Goal: Task Accomplishment & Management: Use online tool/utility

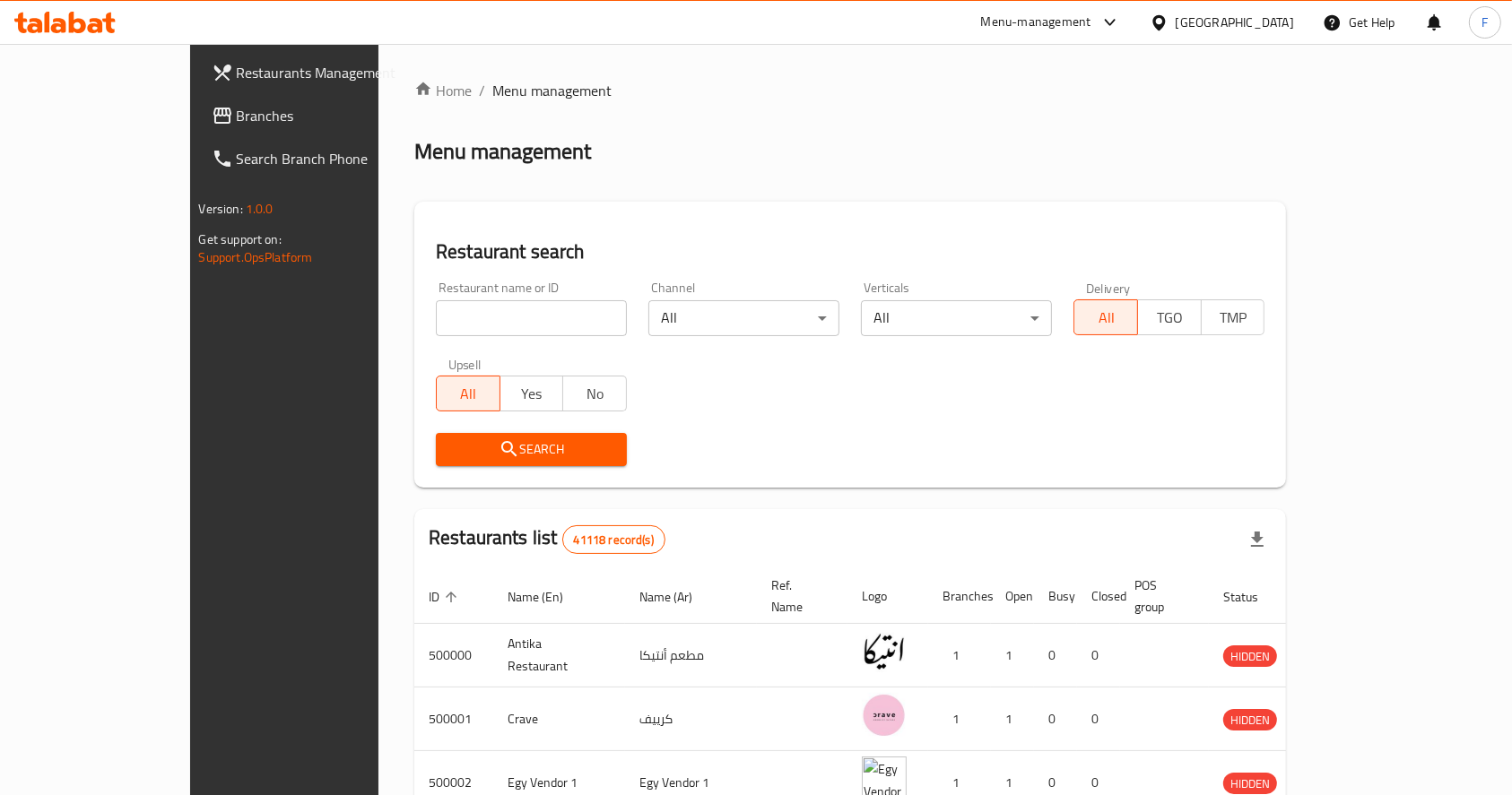
click at [437, 321] on input "search" at bounding box center [531, 318] width 191 height 36
type input "674200"
click at [464, 451] on span "Search" at bounding box center [531, 449] width 162 height 22
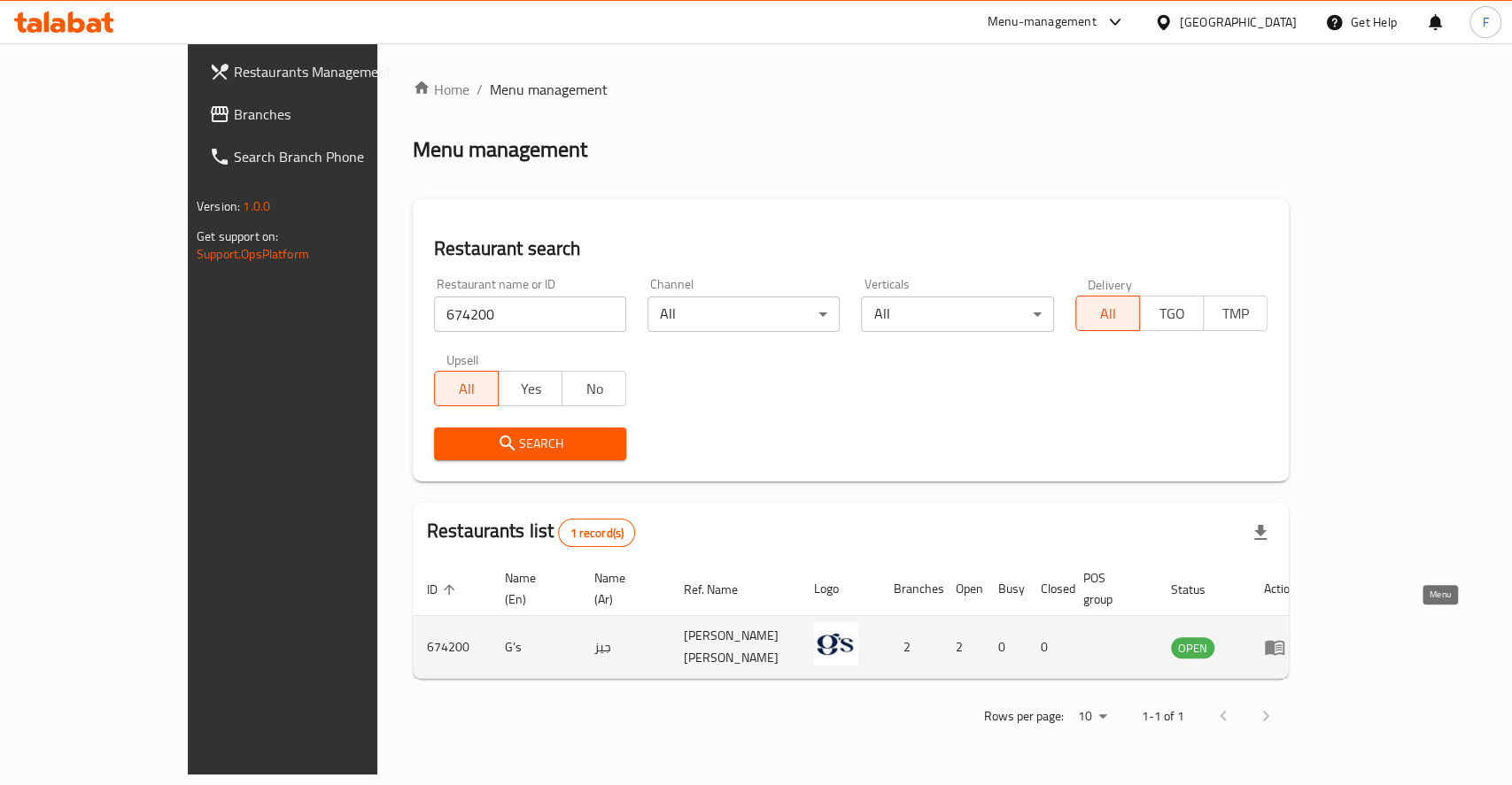
click at [1284, 641] on icon "enhanced table" at bounding box center [1274, 648] width 20 height 15
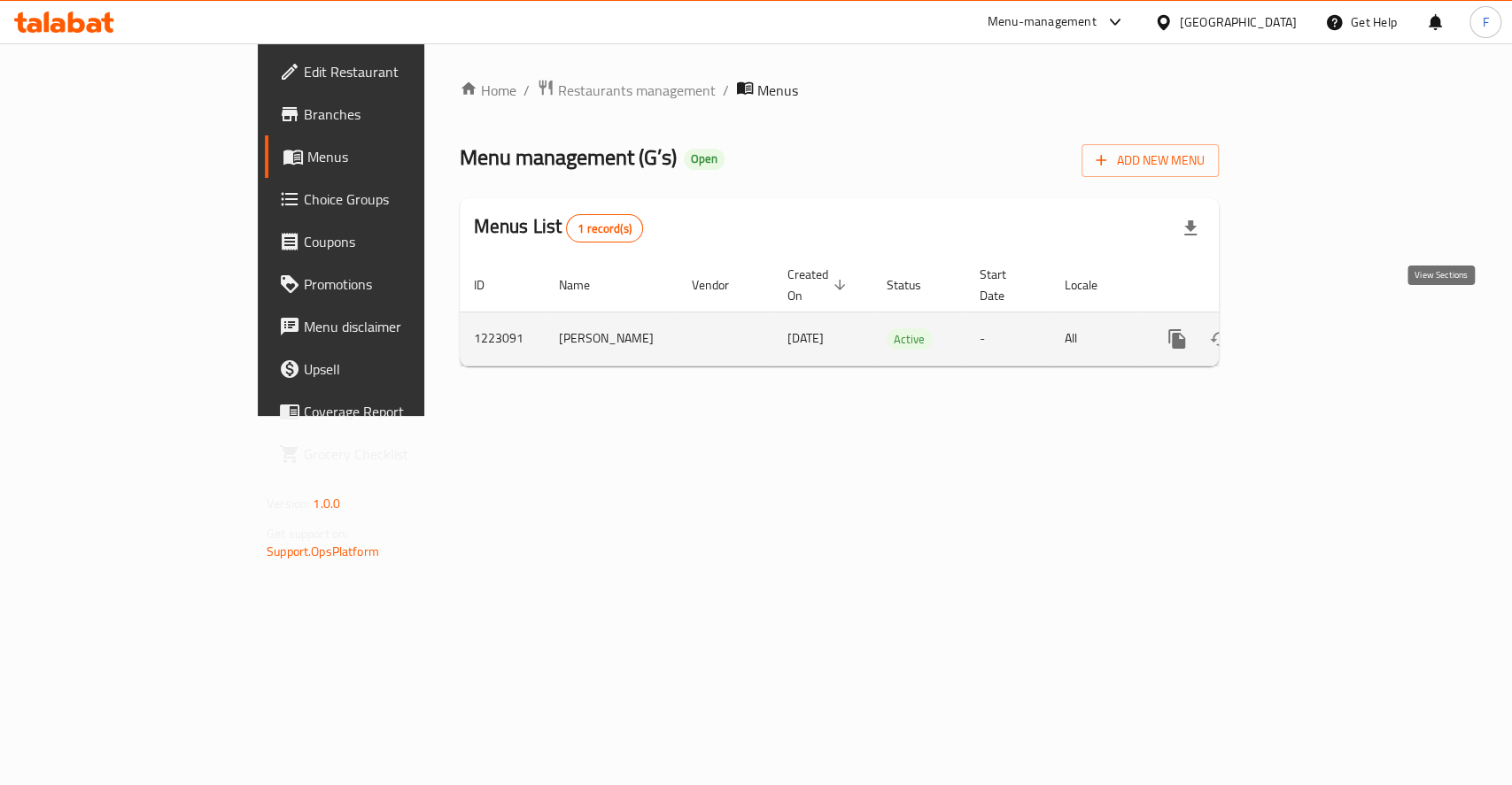
click at [1315, 328] on icon "enhanced table" at bounding box center [1304, 339] width 22 height 22
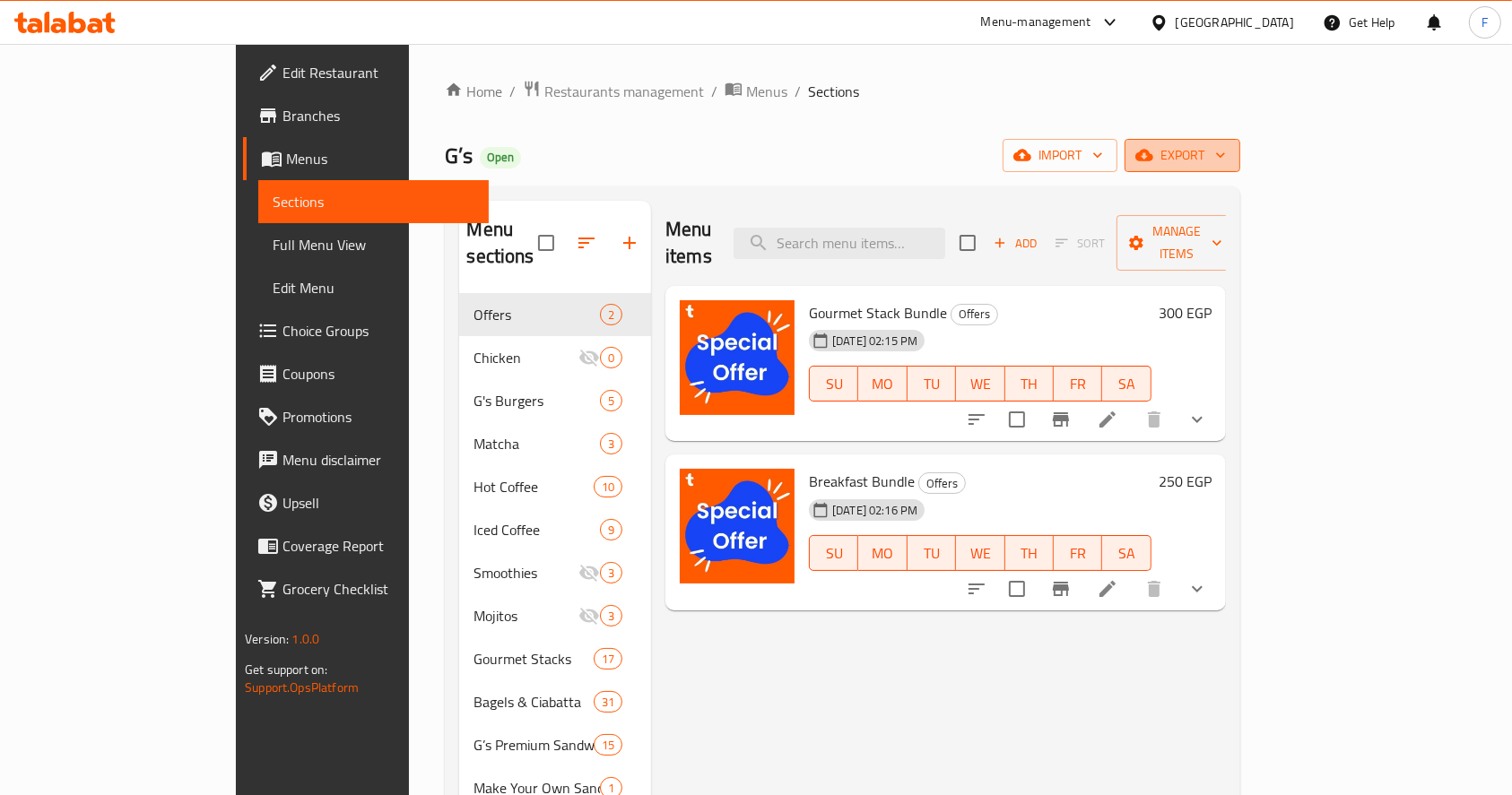
click at [1226, 155] on span "export" at bounding box center [1182, 155] width 87 height 22
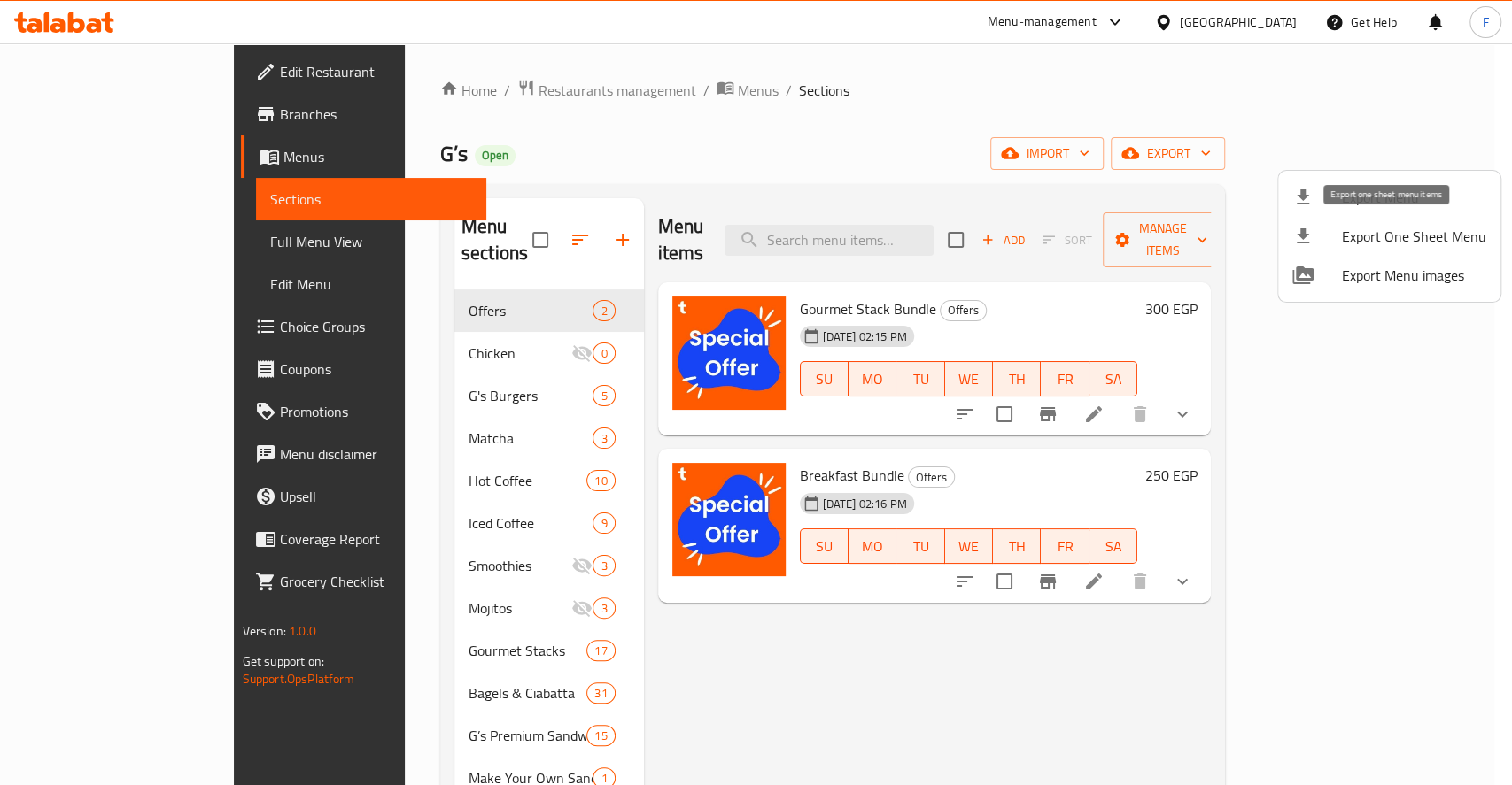
click at [1398, 239] on span "Export One Sheet Menu" at bounding box center [1413, 236] width 144 height 22
click at [873, 35] on div at bounding box center [756, 392] width 1512 height 785
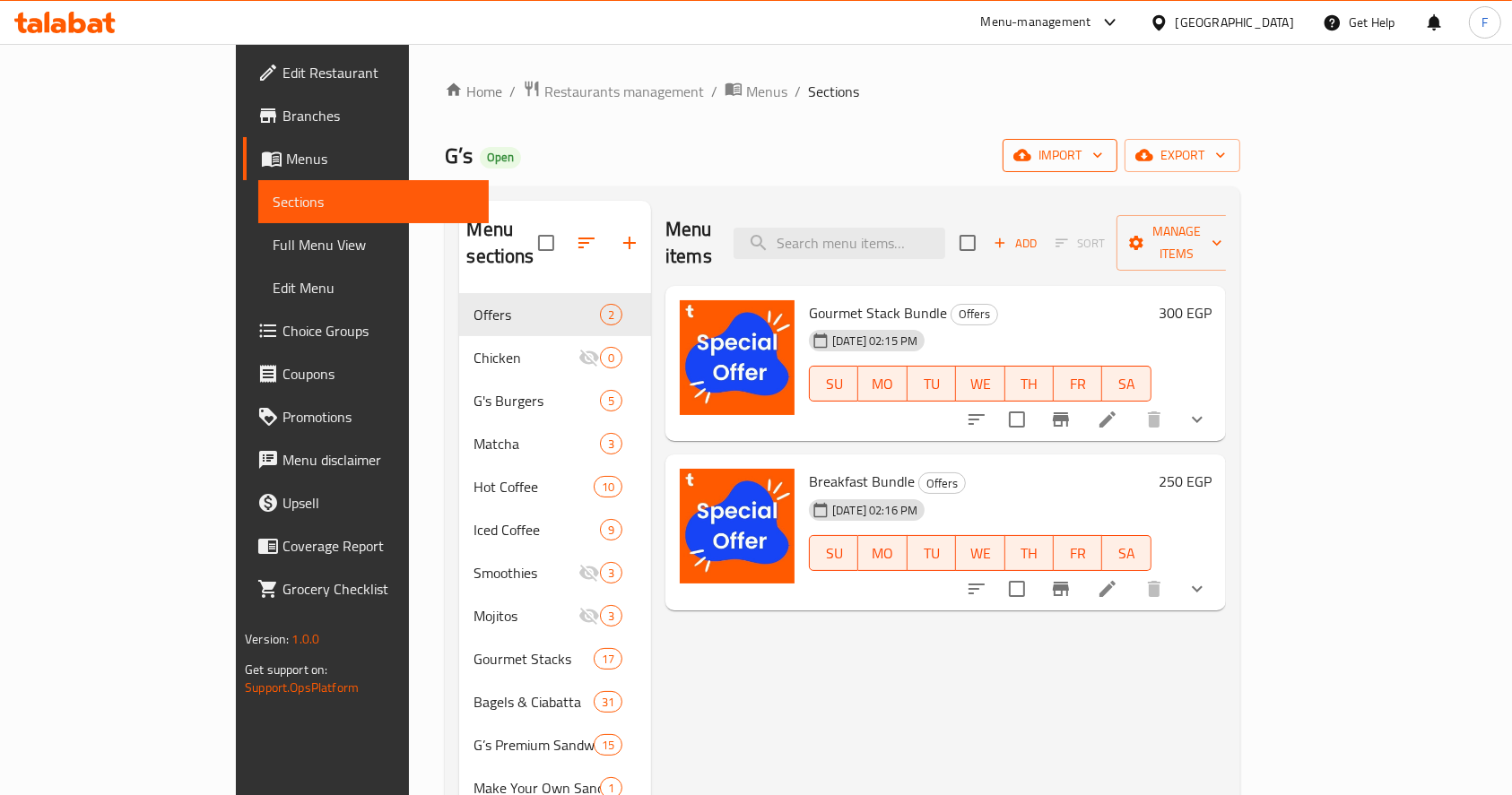
click at [1103, 154] on span "import" at bounding box center [1060, 155] width 86 height 22
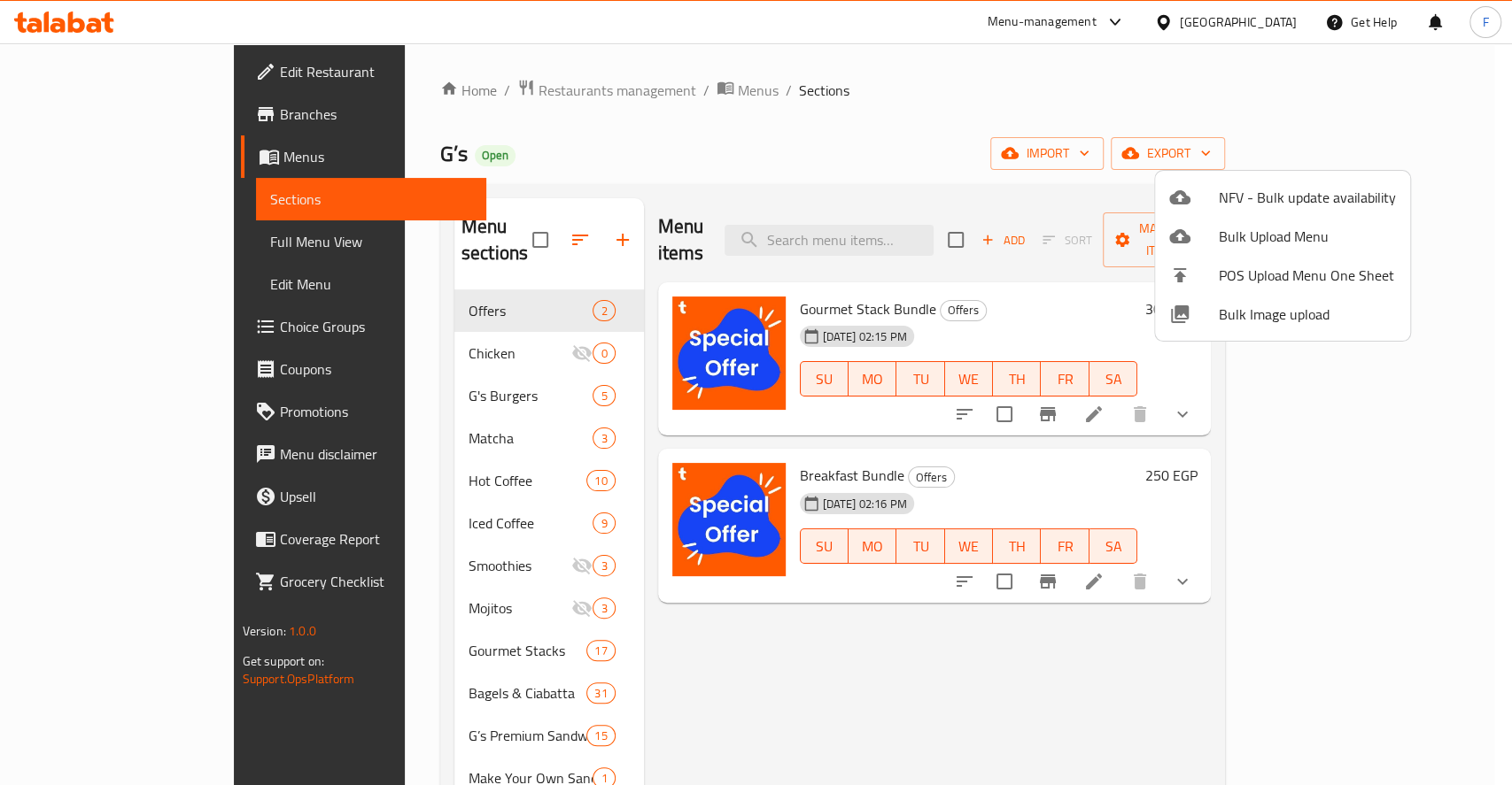
click at [1382, 160] on div at bounding box center [756, 392] width 1512 height 785
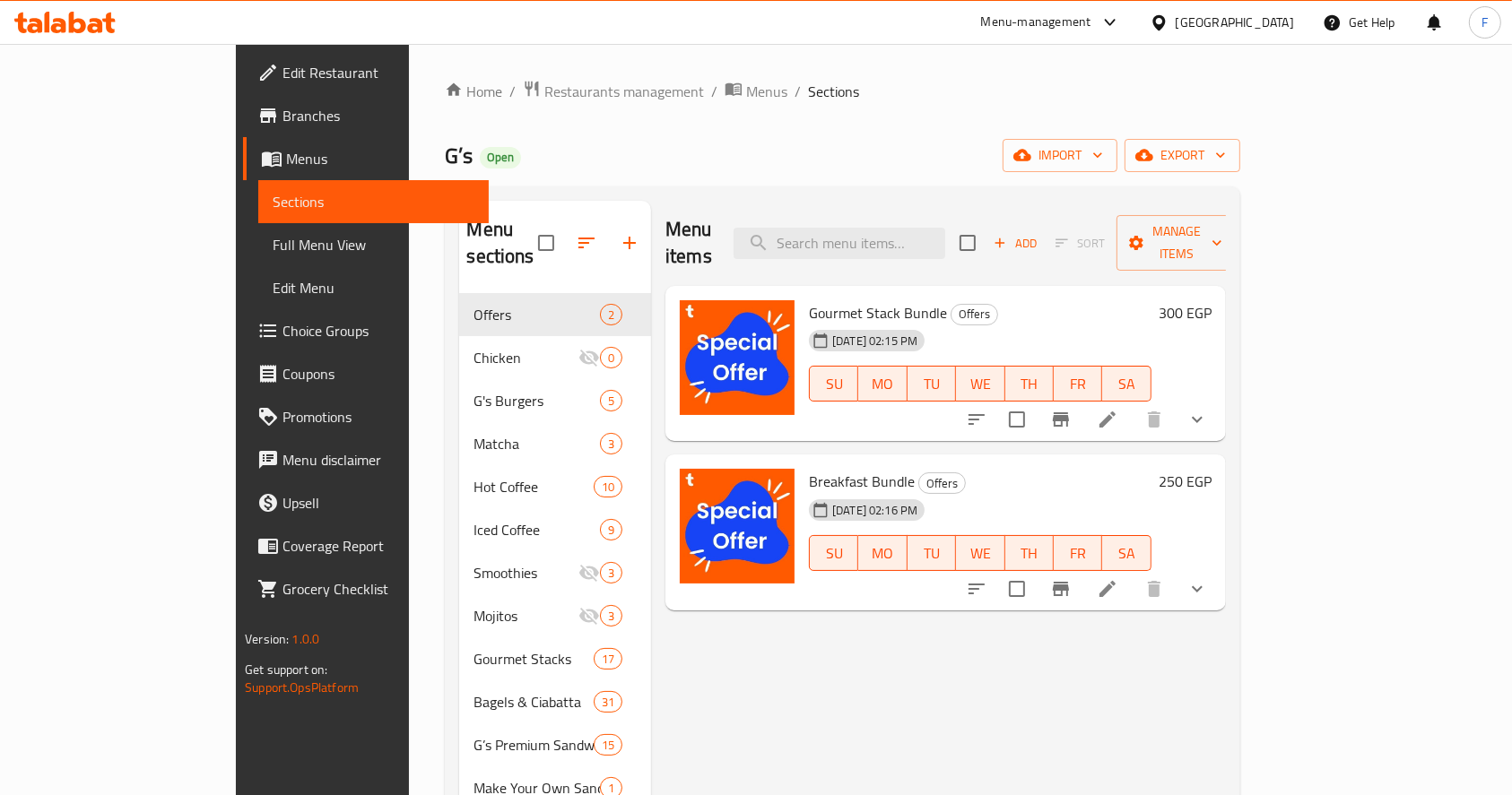
click at [1226, 162] on span "export" at bounding box center [1182, 155] width 87 height 22
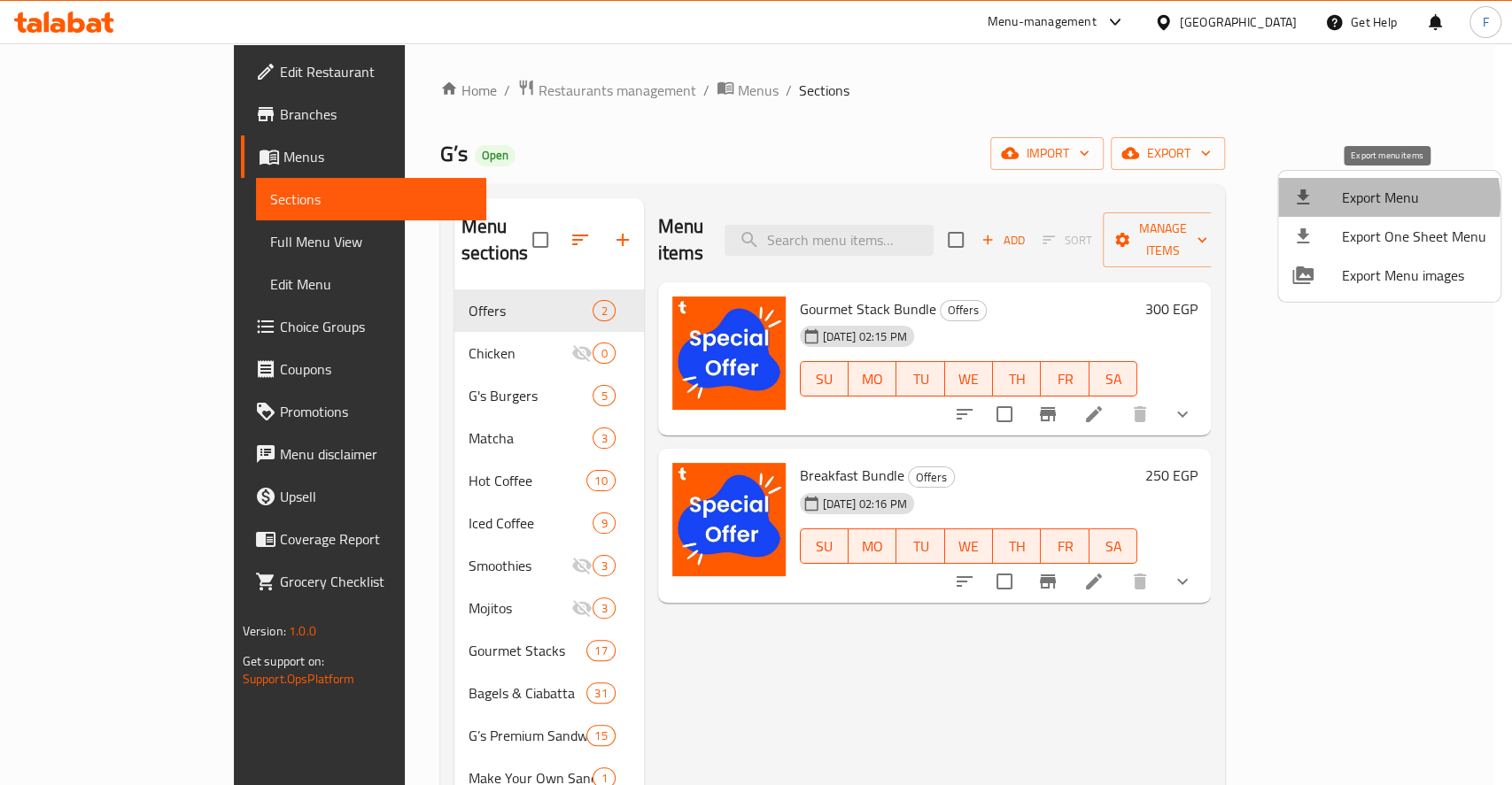
click at [1385, 201] on span "Export Menu" at bounding box center [1413, 197] width 144 height 22
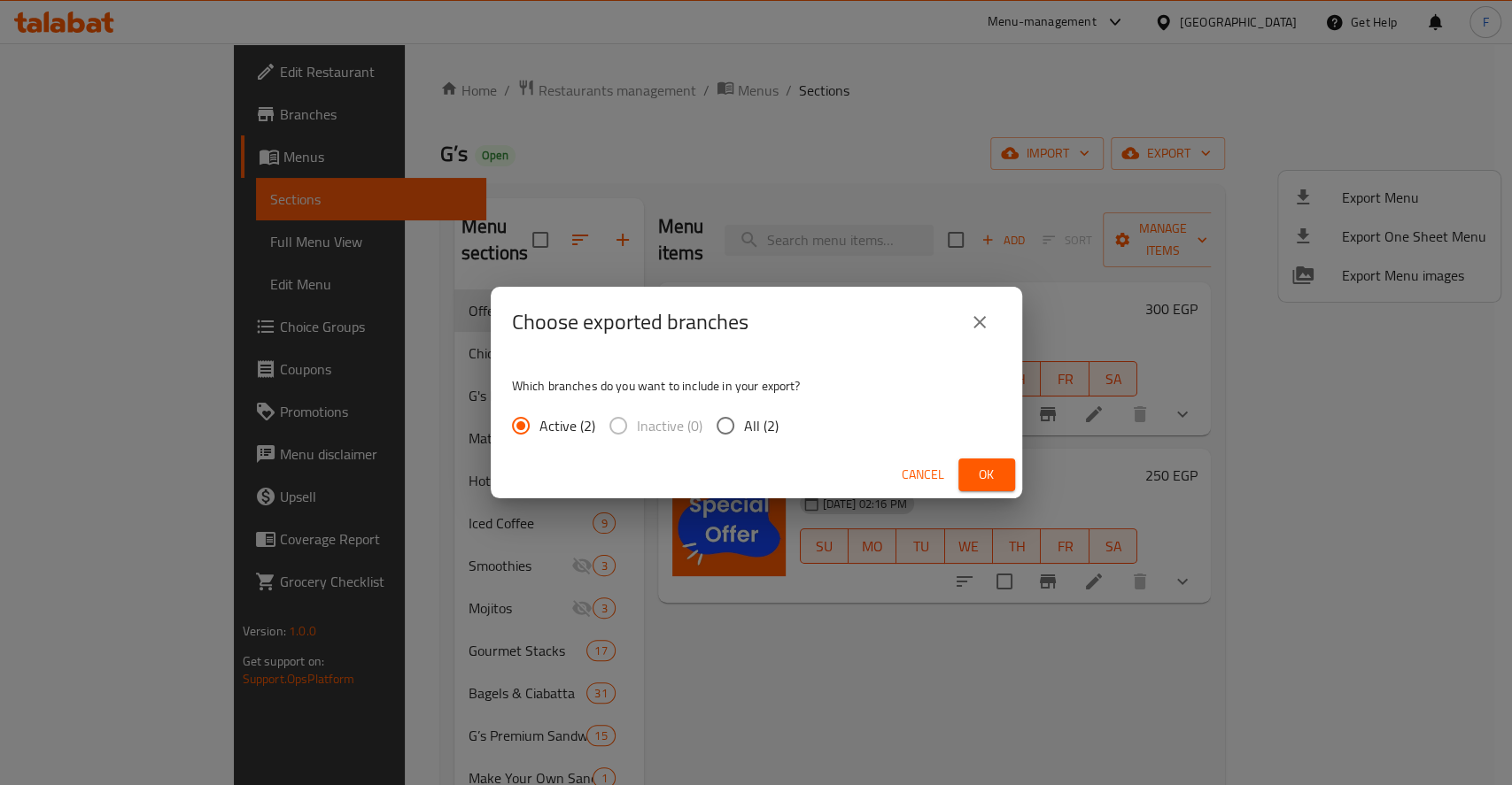
click at [986, 480] on span "Ok" at bounding box center [986, 475] width 28 height 22
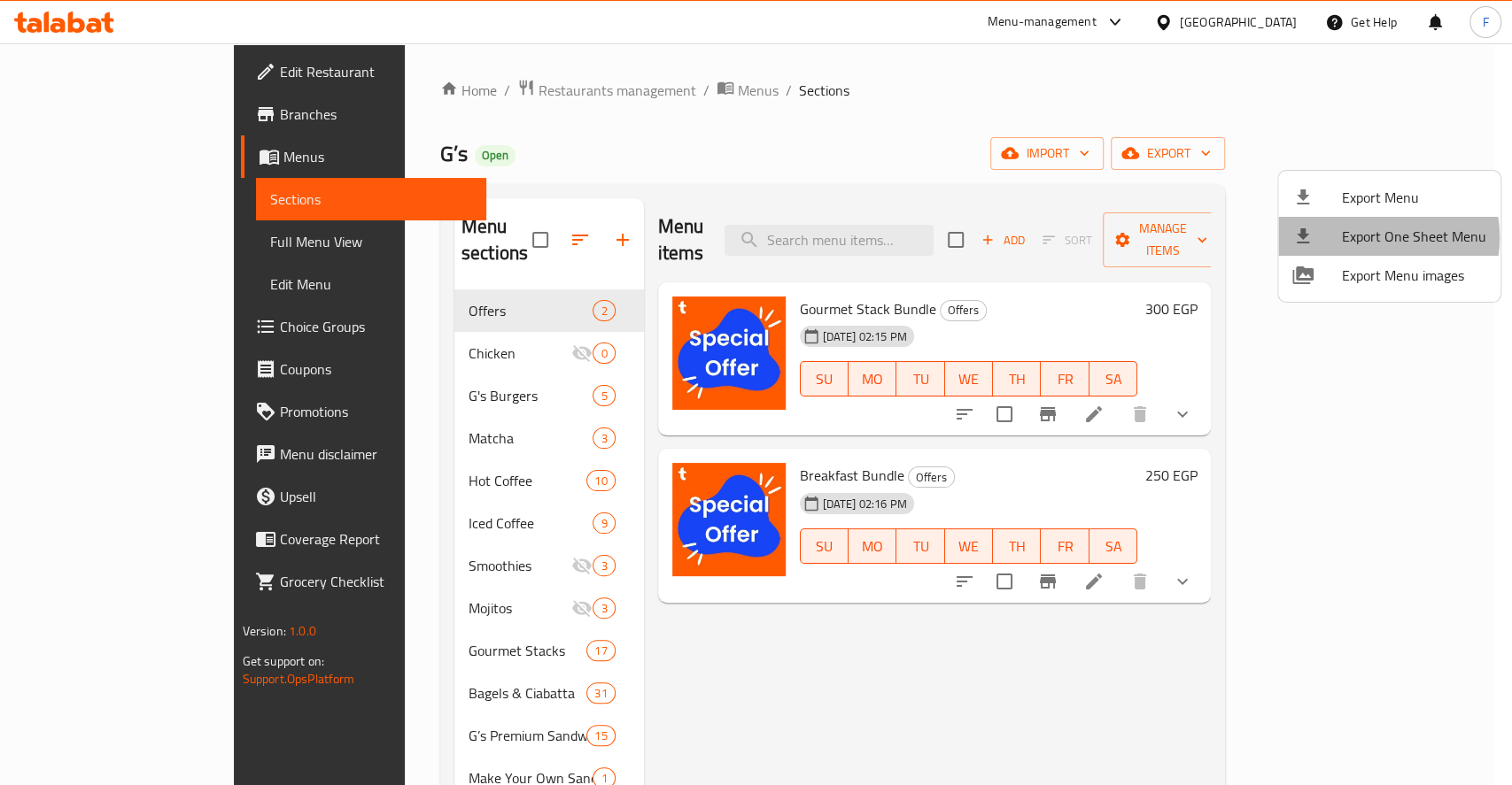
click at [1376, 237] on span "Export One Sheet Menu" at bounding box center [1413, 236] width 144 height 22
click at [1370, 237] on span "Export One Sheet Menu" at bounding box center [1413, 236] width 144 height 22
click at [1373, 279] on span "Export Menu images" at bounding box center [1413, 276] width 144 height 22
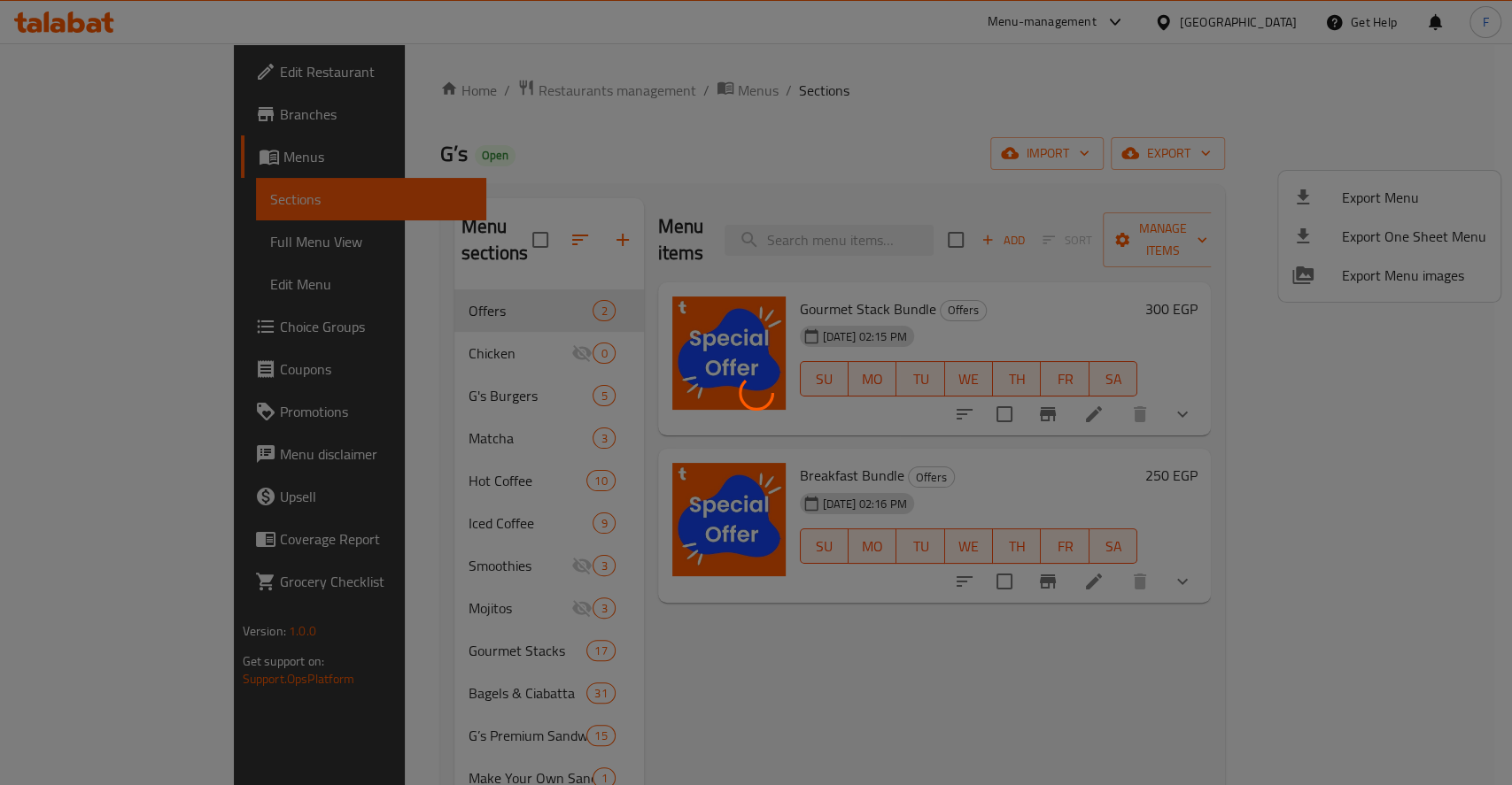
click at [861, 136] on div at bounding box center [756, 392] width 1512 height 785
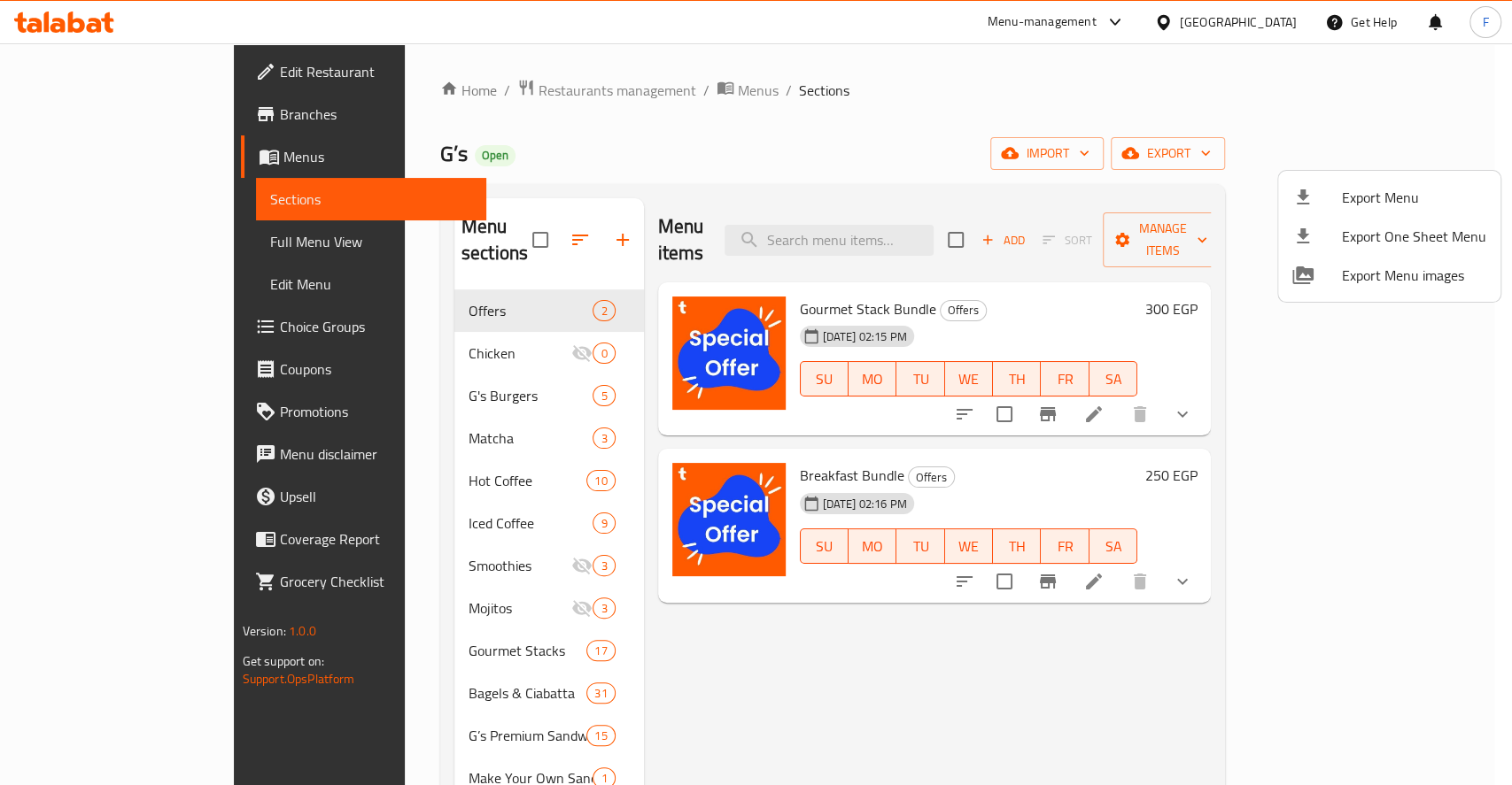
click at [134, 450] on div at bounding box center [756, 392] width 1512 height 785
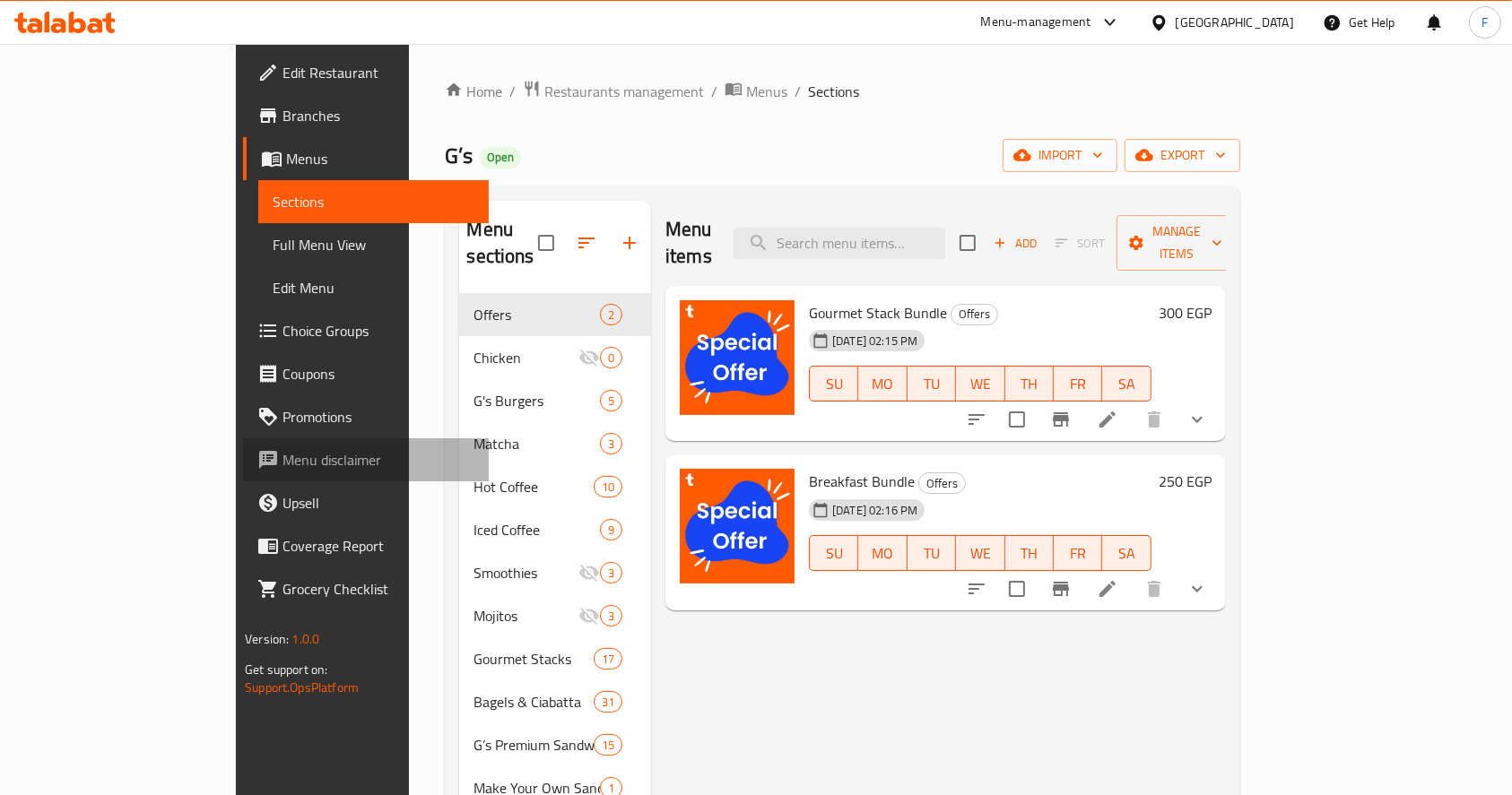
click at [283, 462] on span "Menu disclaimer" at bounding box center [378, 460] width 192 height 22
